Goal: Task Accomplishment & Management: Use online tool/utility

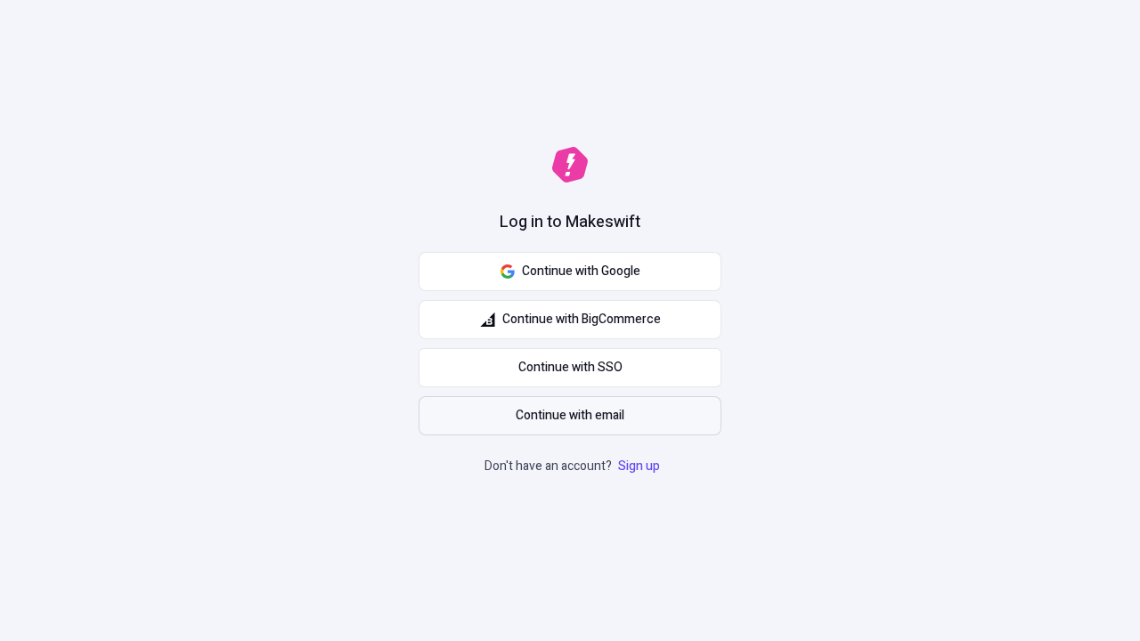
click at [570, 416] on span "Continue with email" at bounding box center [570, 416] width 109 height 20
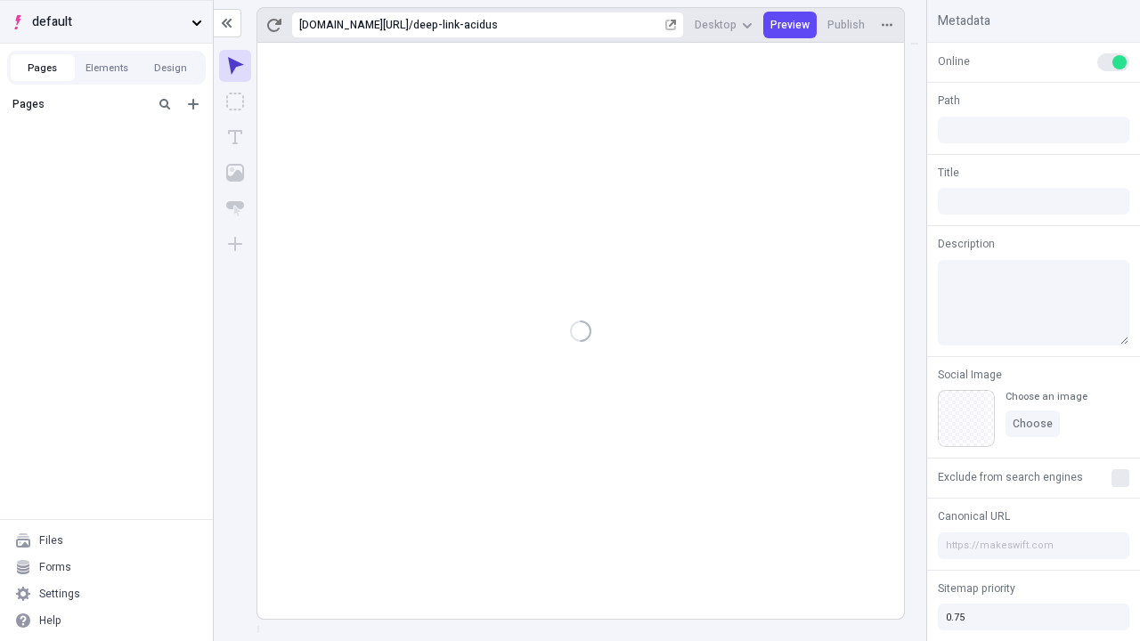
click at [106, 21] on span "default" at bounding box center [108, 22] width 152 height 20
type input "/deep-link-acidus"
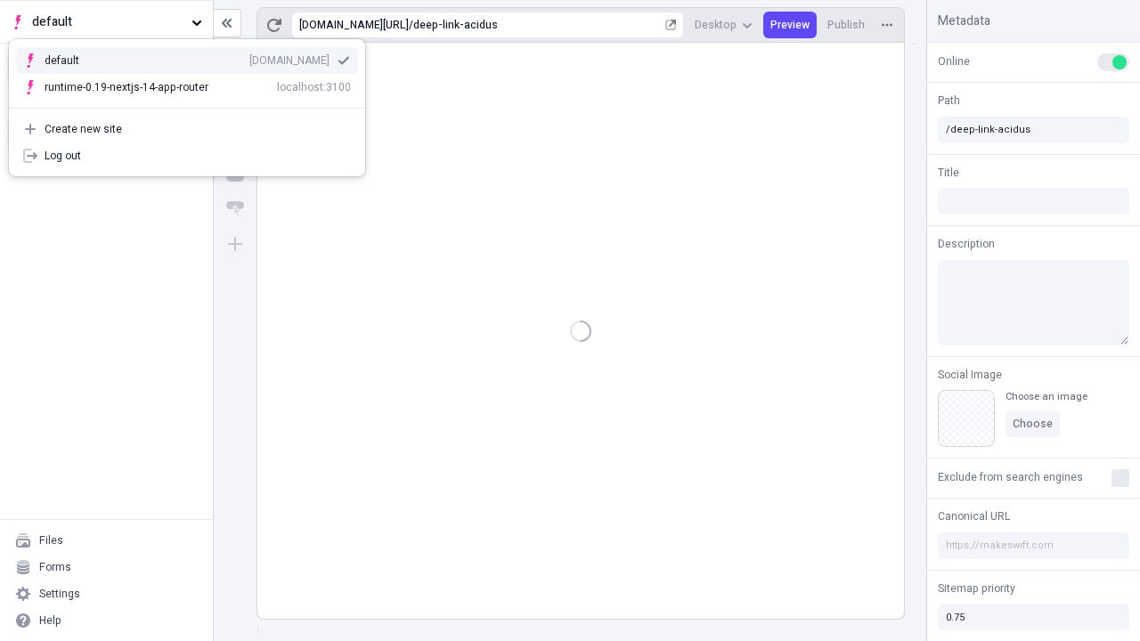
click at [249, 57] on div "qee9k4dy7d.staging.makeswift.site" at bounding box center [289, 60] width 80 height 14
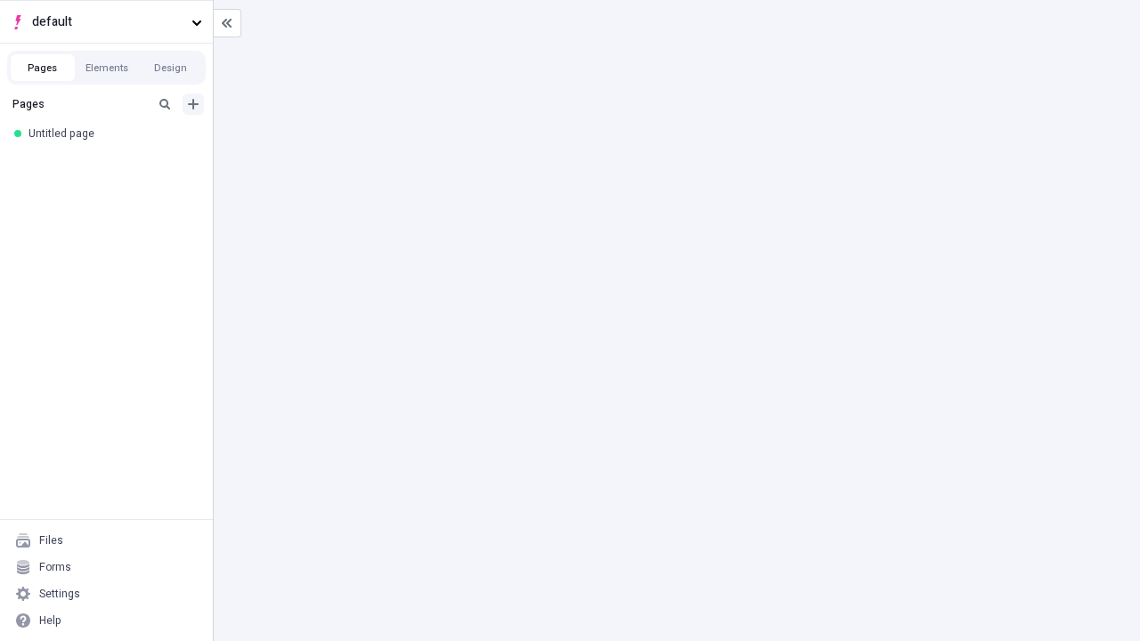
click at [193, 104] on icon "Add new" at bounding box center [193, 104] width 11 height 11
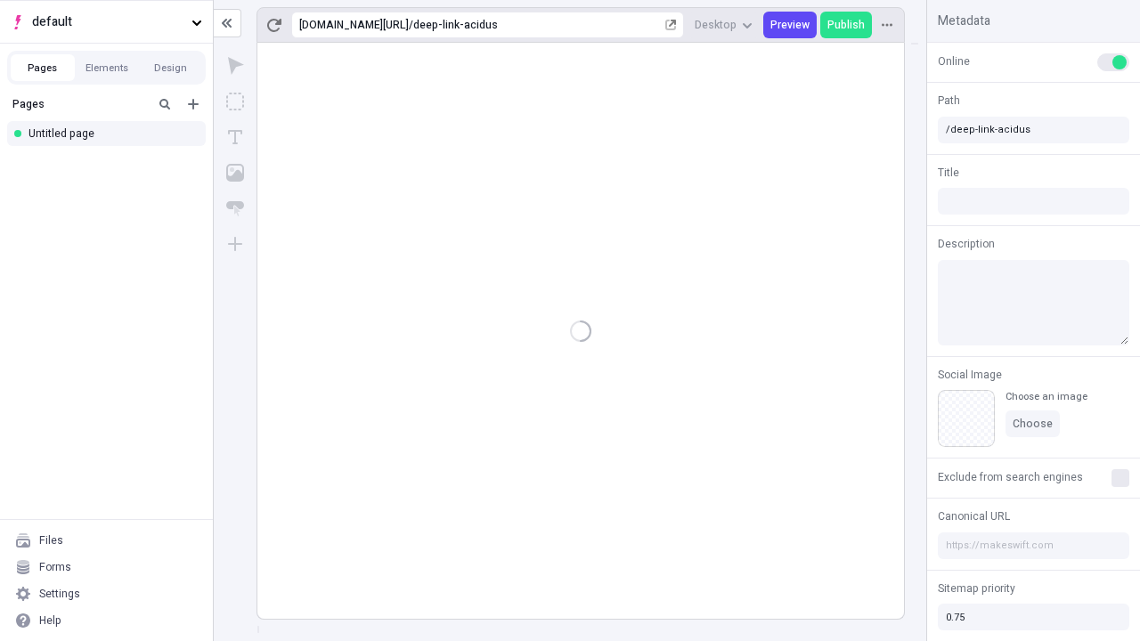
click at [111, 162] on div "Blank page" at bounding box center [111, 162] width 171 height 27
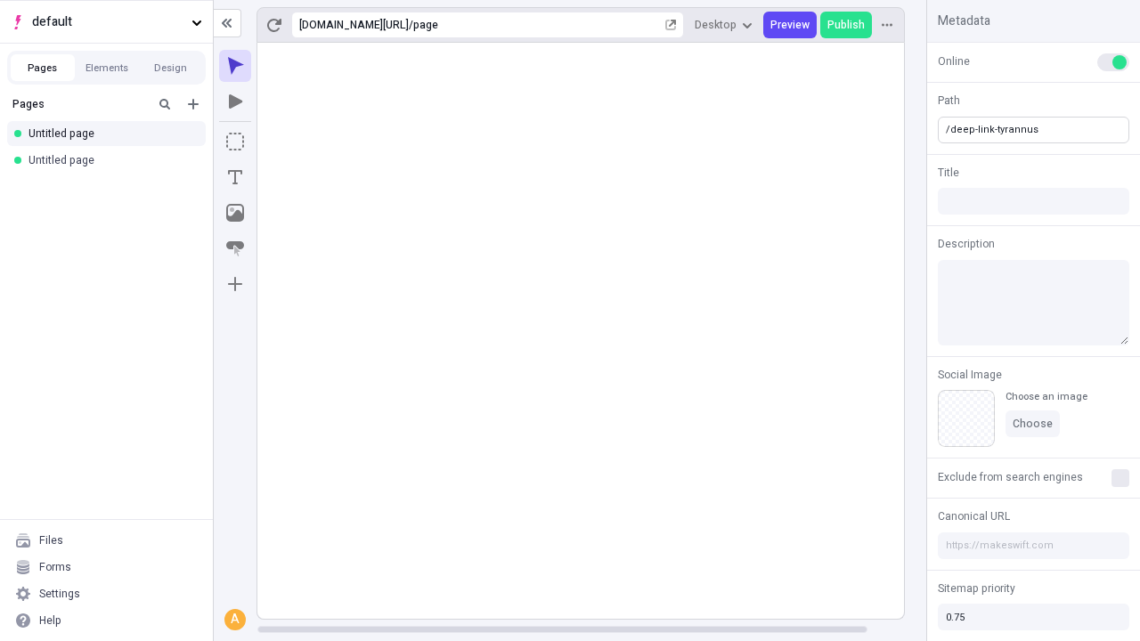
type input "/deep-link-tyrannus"
click at [193, 104] on icon "Add new" at bounding box center [193, 104] width 11 height 11
click at [111, 162] on div "Blank page" at bounding box center [111, 162] width 171 height 27
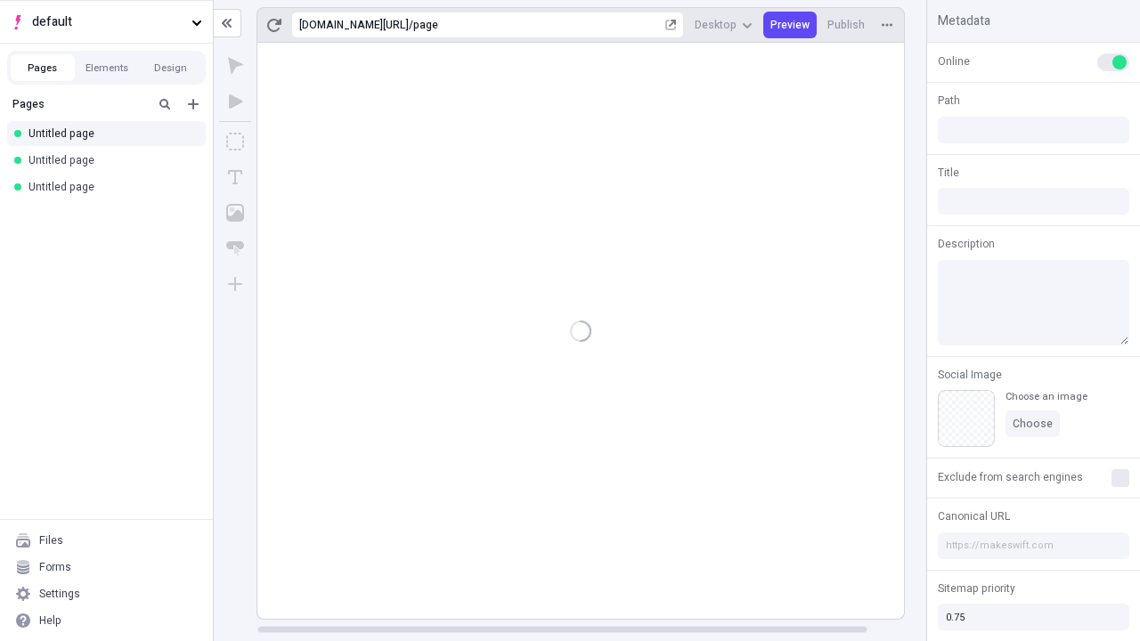
type input "/page"
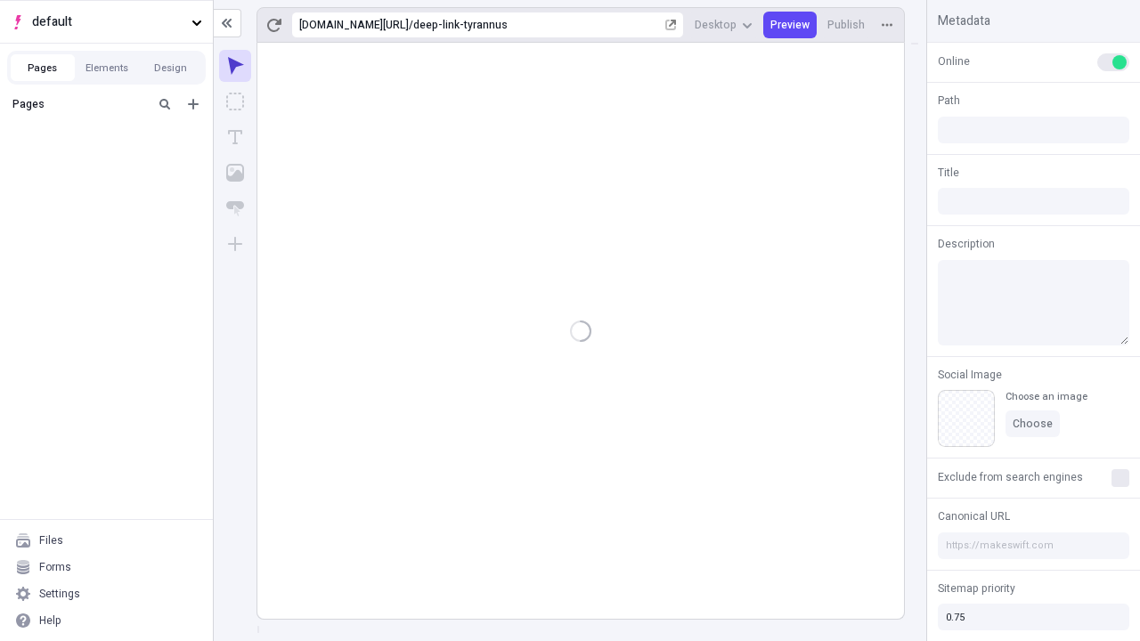
type input "/deep-link-tyrannus"
